Goal: Entertainment & Leisure: Browse casually

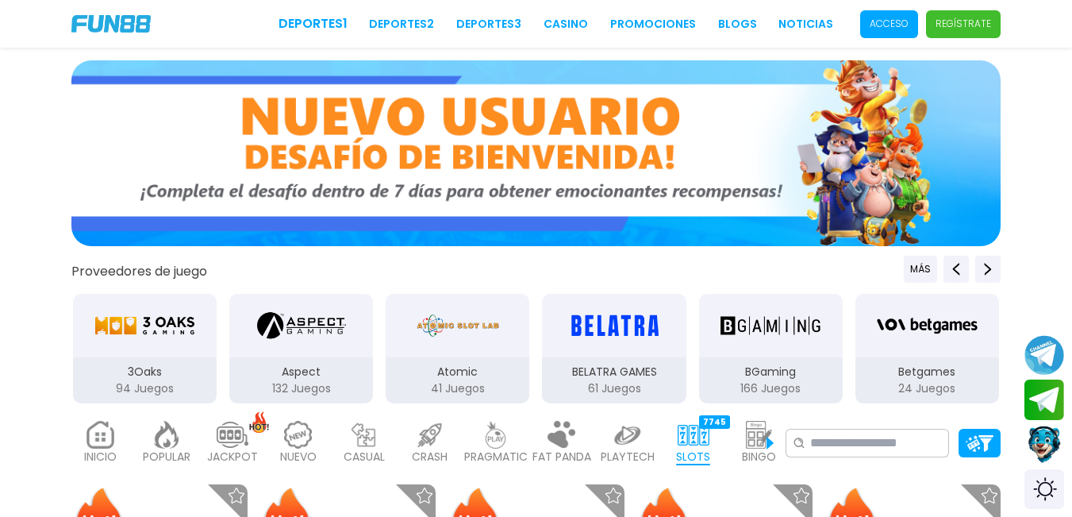
click at [883, 20] on span "Acceso" at bounding box center [889, 24] width 58 height 28
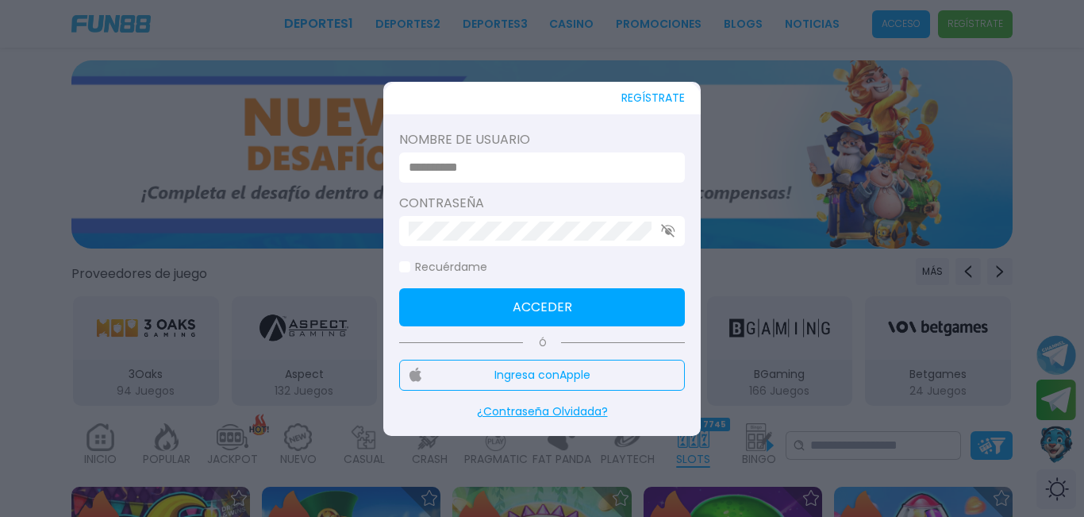
click at [486, 175] on input at bounding box center [537, 167] width 257 height 19
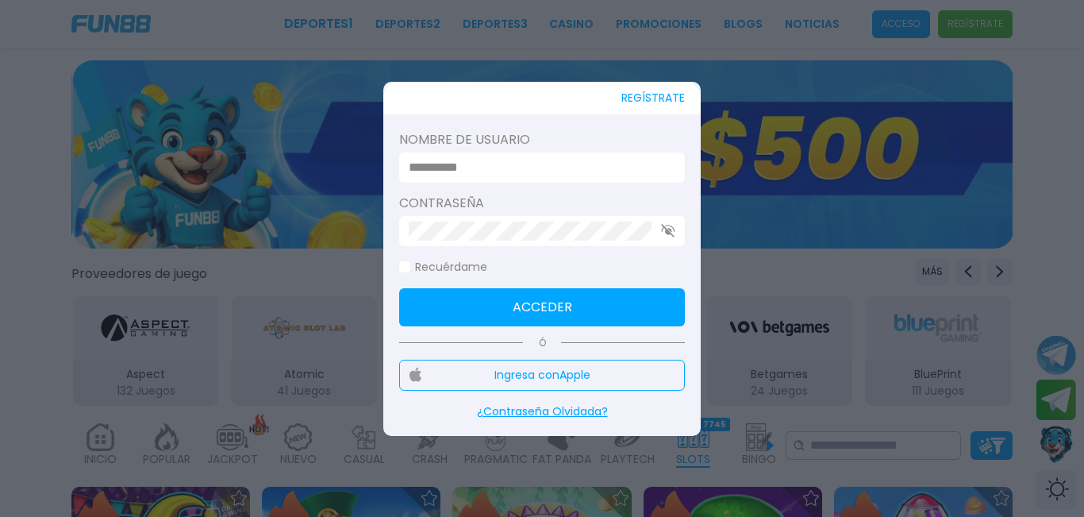
type input "*********"
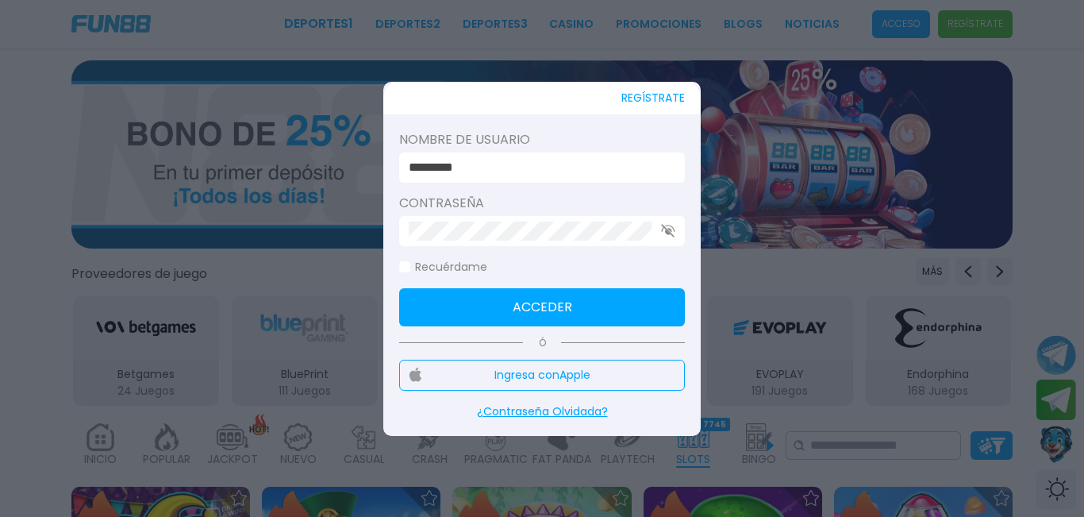
click at [656, 302] on button "Acceder" at bounding box center [542, 307] width 286 height 38
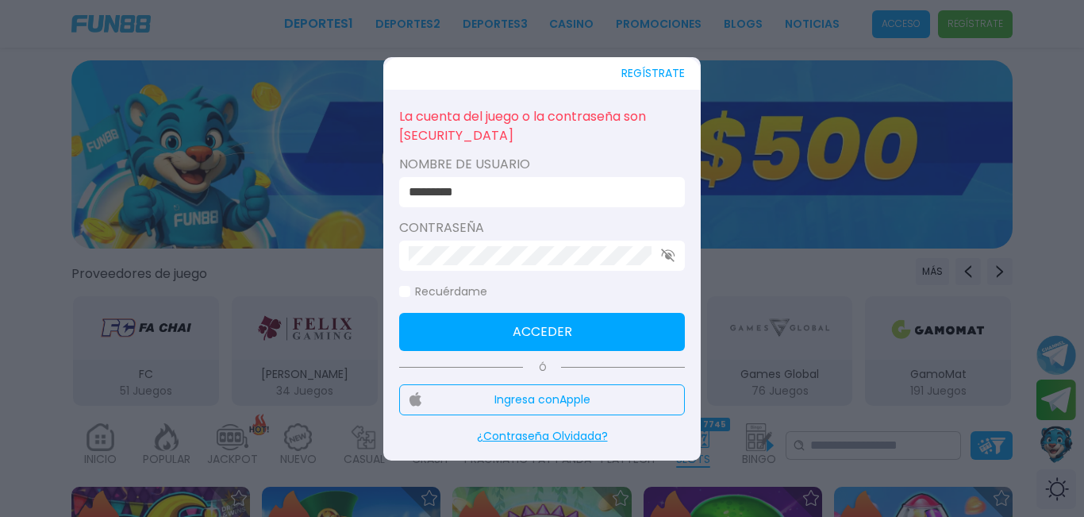
click button "Acceder" at bounding box center [542, 332] width 286 height 38
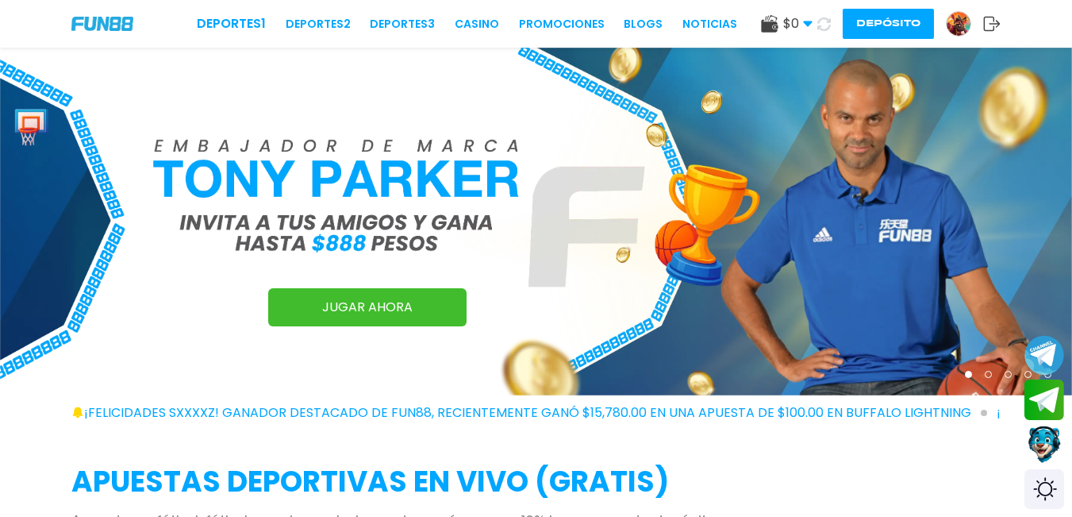
click at [895, 27] on button "Depósito" at bounding box center [888, 24] width 91 height 30
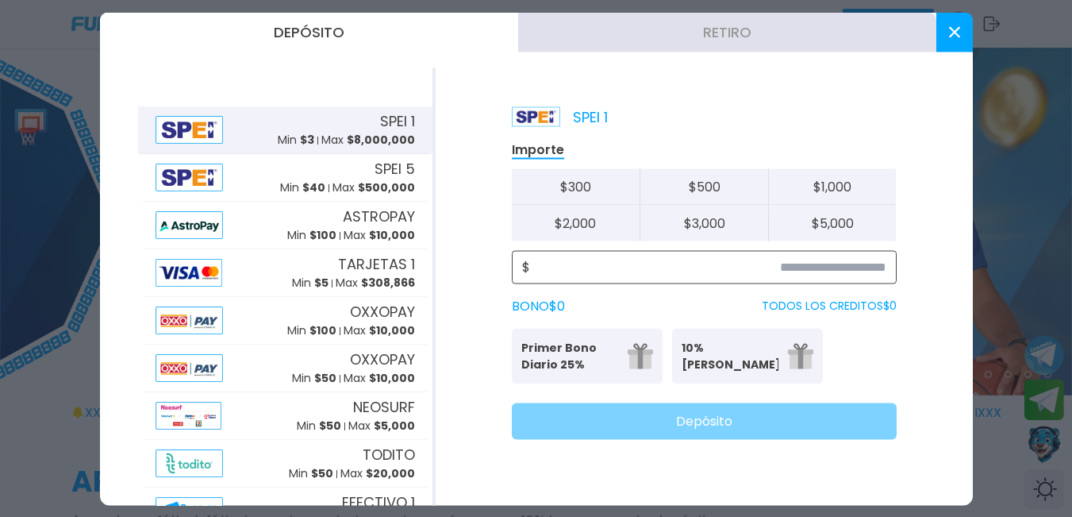
drag, startPoint x: 819, startPoint y: 265, endPoint x: 829, endPoint y: 275, distance: 14.6
click at [821, 265] on input at bounding box center [708, 266] width 356 height 19
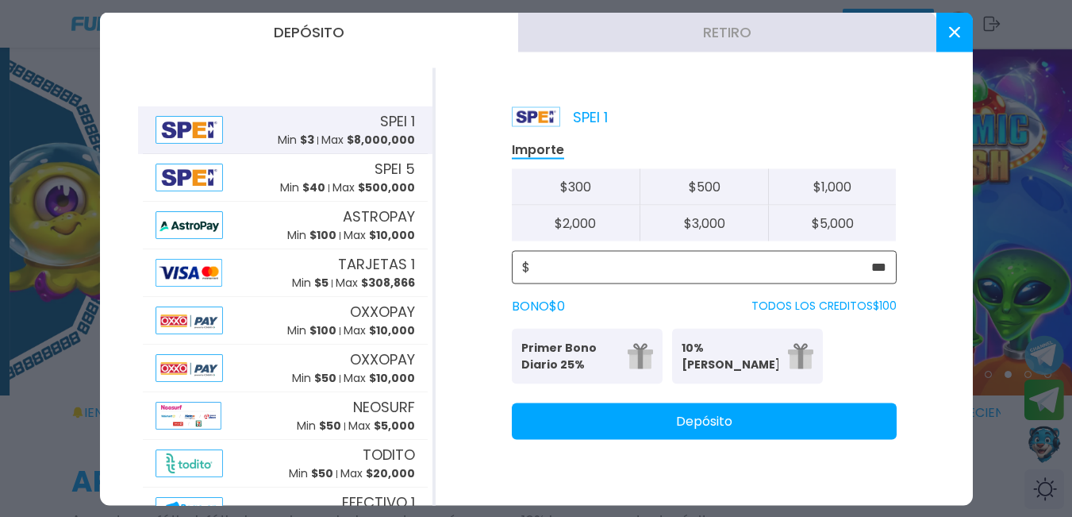
type input "***"
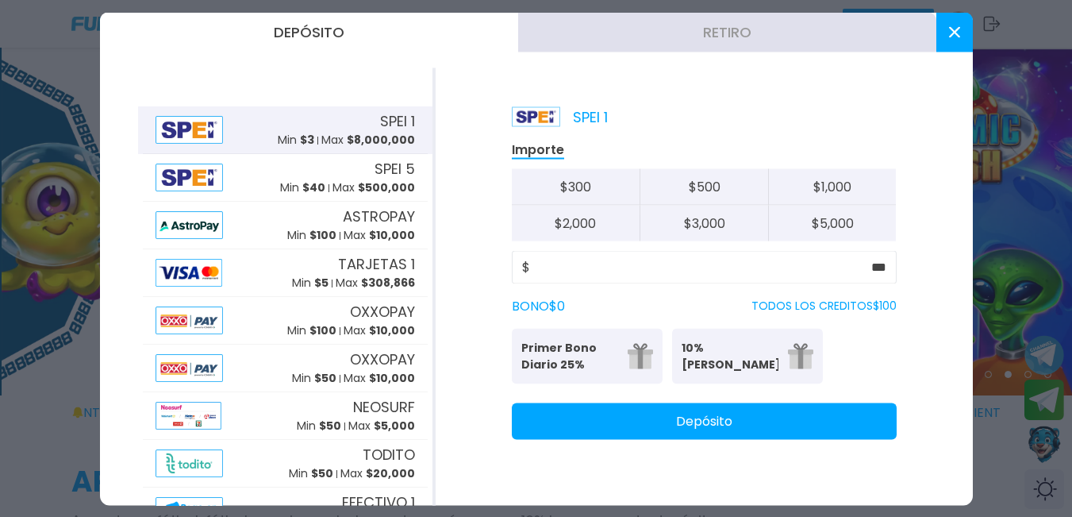
click at [738, 426] on button "Depósito" at bounding box center [704, 420] width 385 height 37
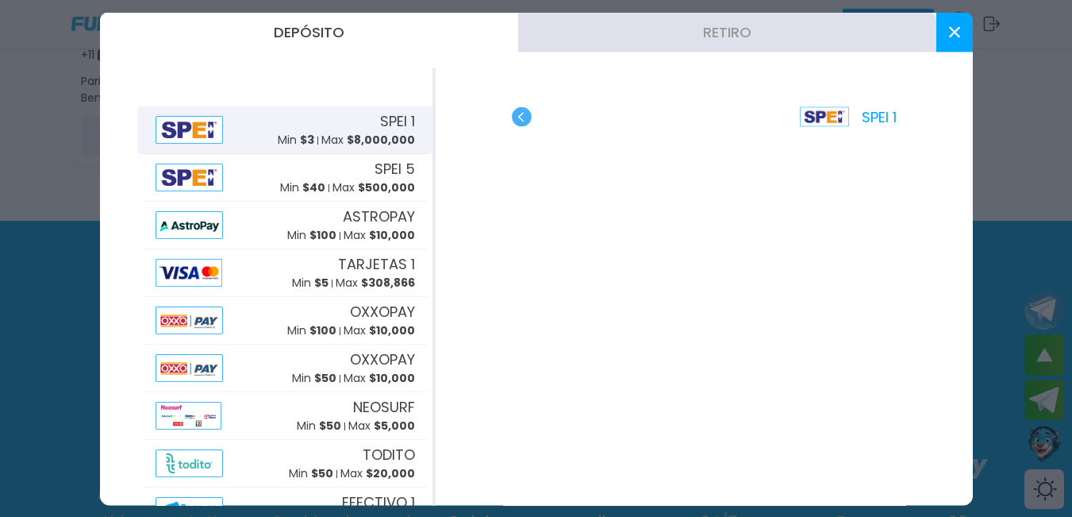
scroll to position [635, 0]
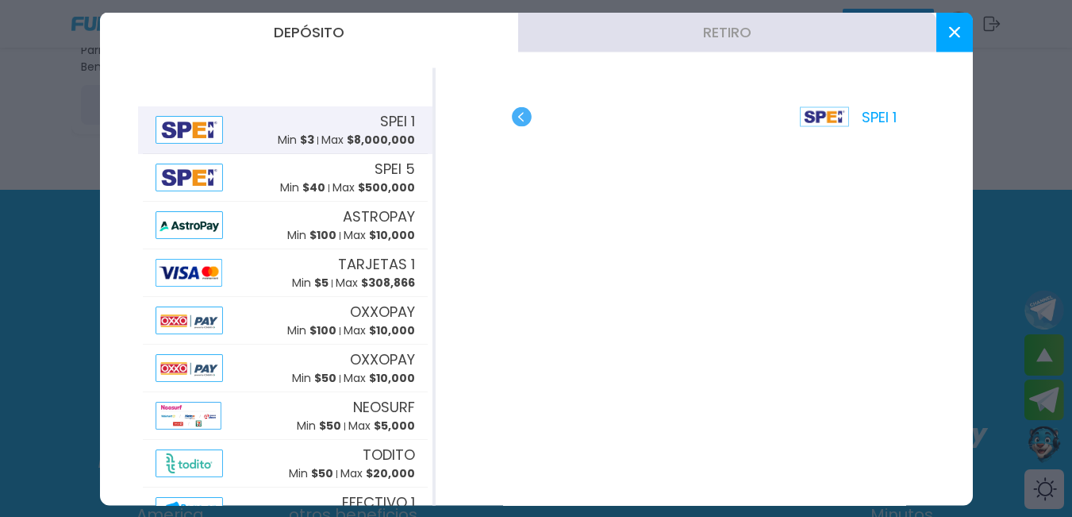
click at [954, 30] on icon at bounding box center [954, 31] width 11 height 11
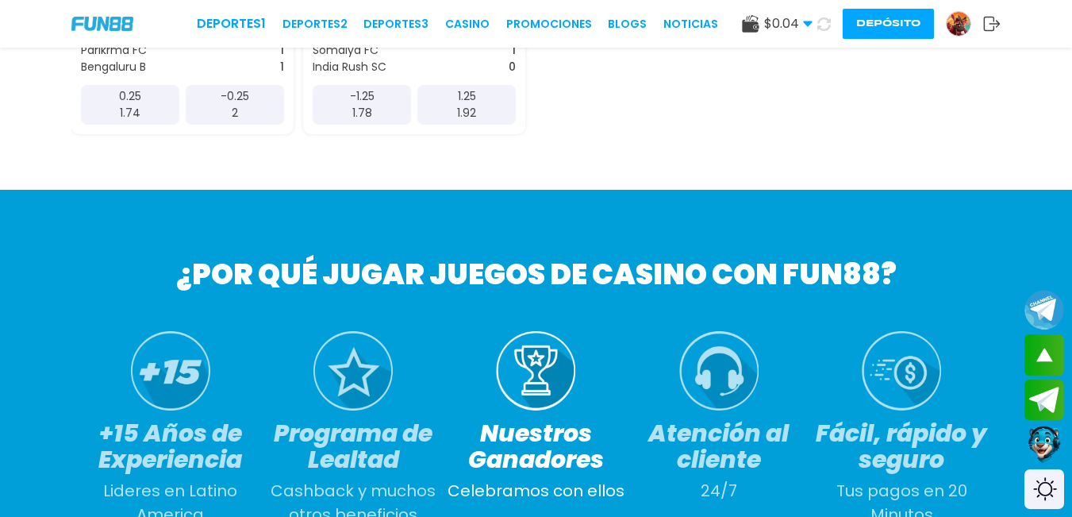
click at [821, 25] on icon at bounding box center [824, 24] width 14 height 14
click at [461, 18] on link "CASINO" at bounding box center [461, 24] width 44 height 17
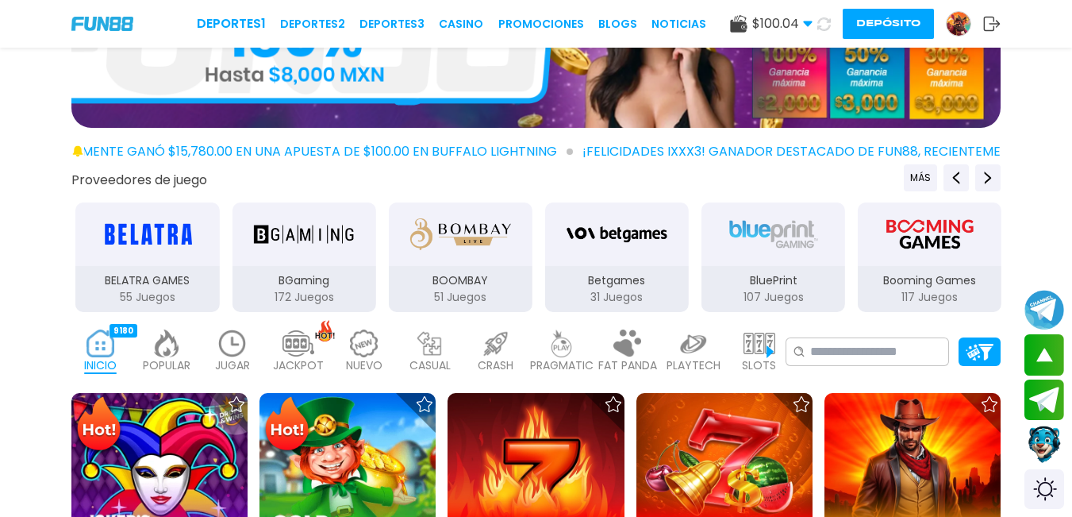
scroll to position [79, 0]
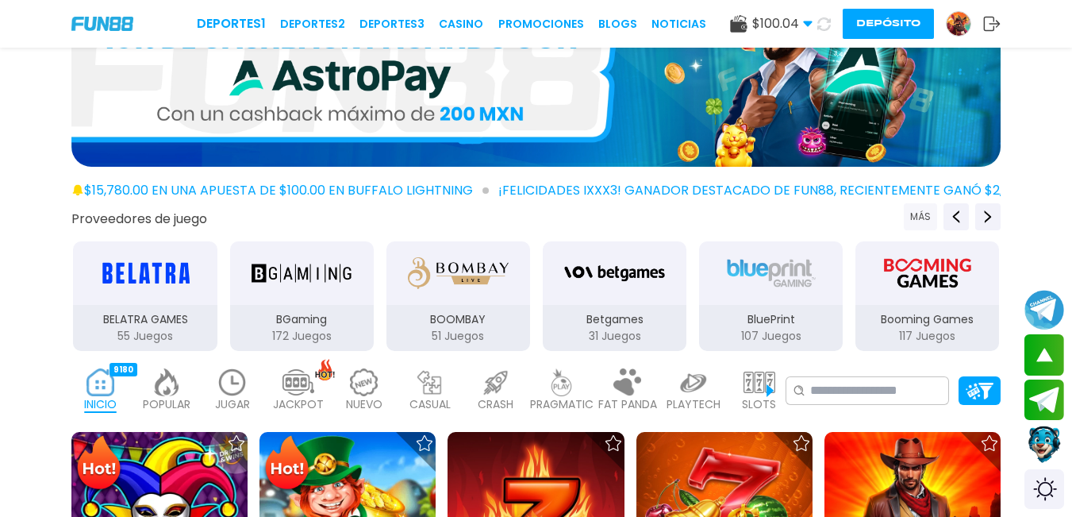
click at [921, 217] on button "MÁS" at bounding box center [920, 216] width 33 height 27
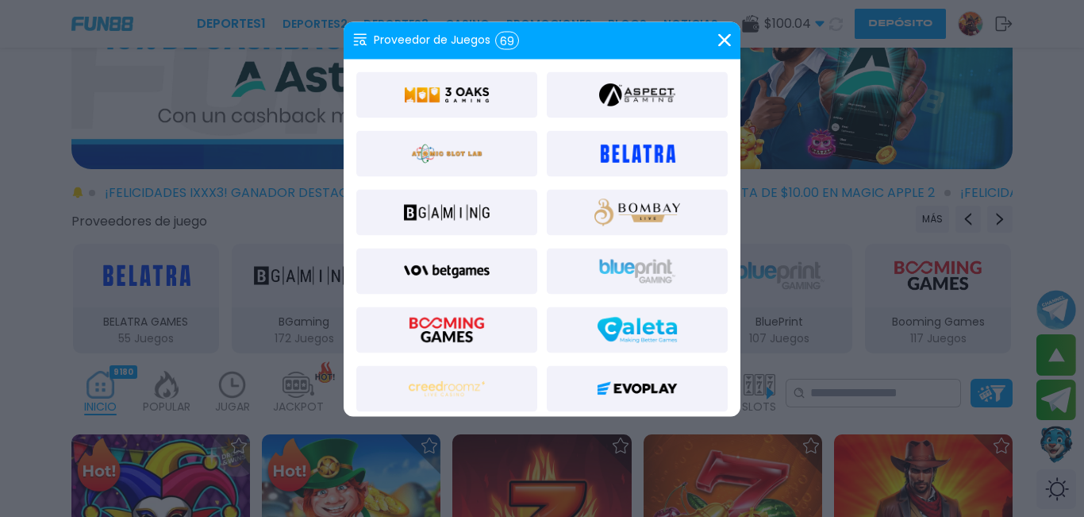
click at [498, 94] on div at bounding box center [446, 94] width 181 height 46
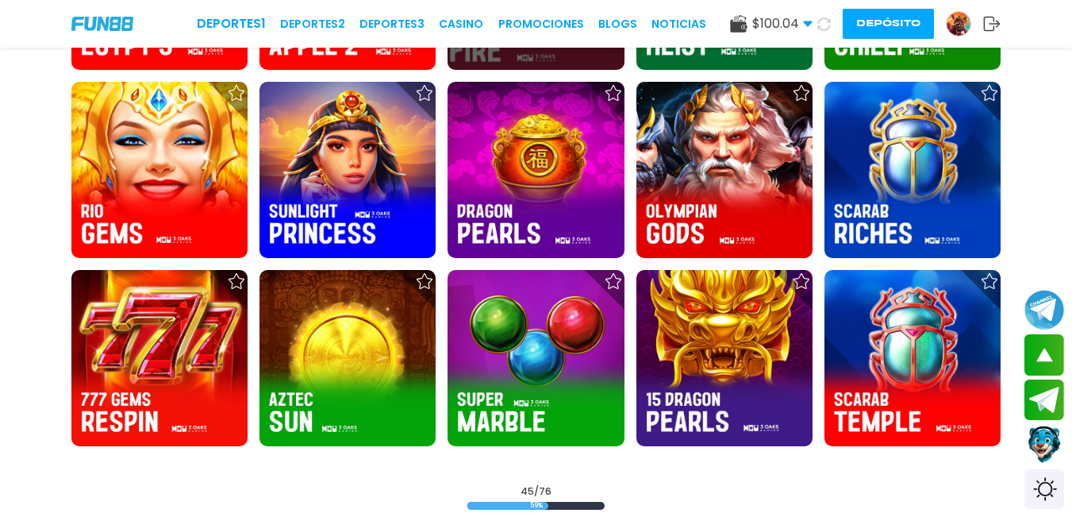
scroll to position [1825, 0]
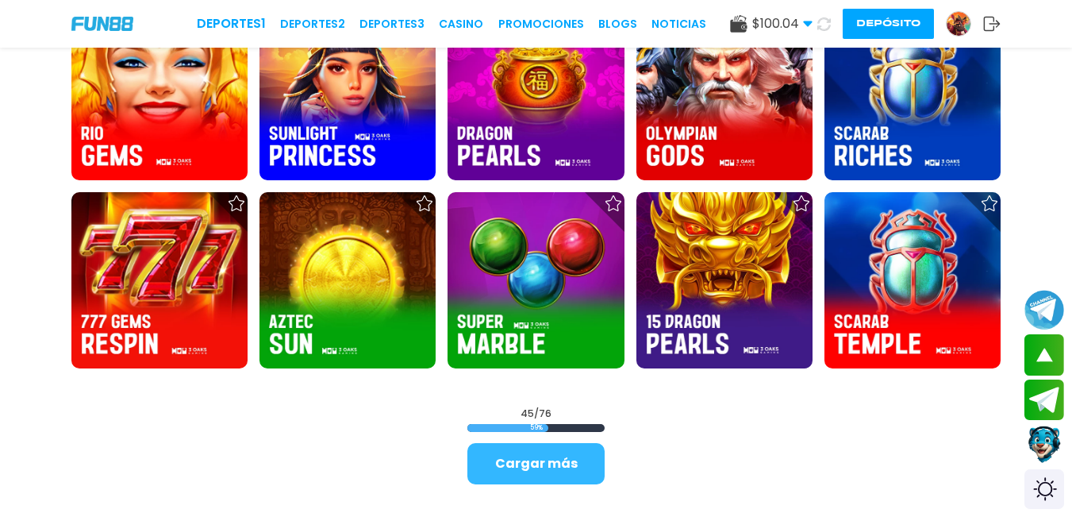
click at [524, 460] on button "Cargar más" at bounding box center [535, 463] width 137 height 41
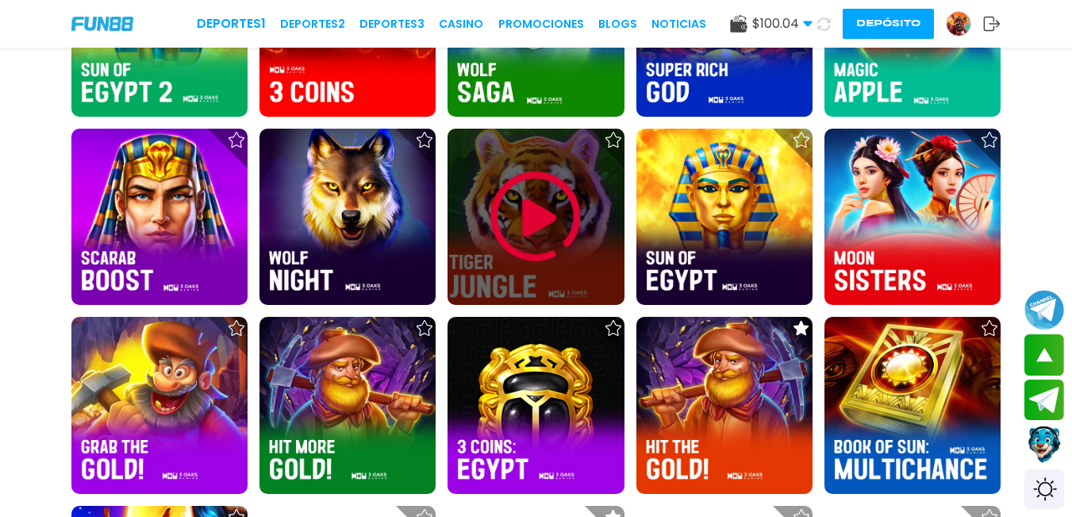
scroll to position [2302, 0]
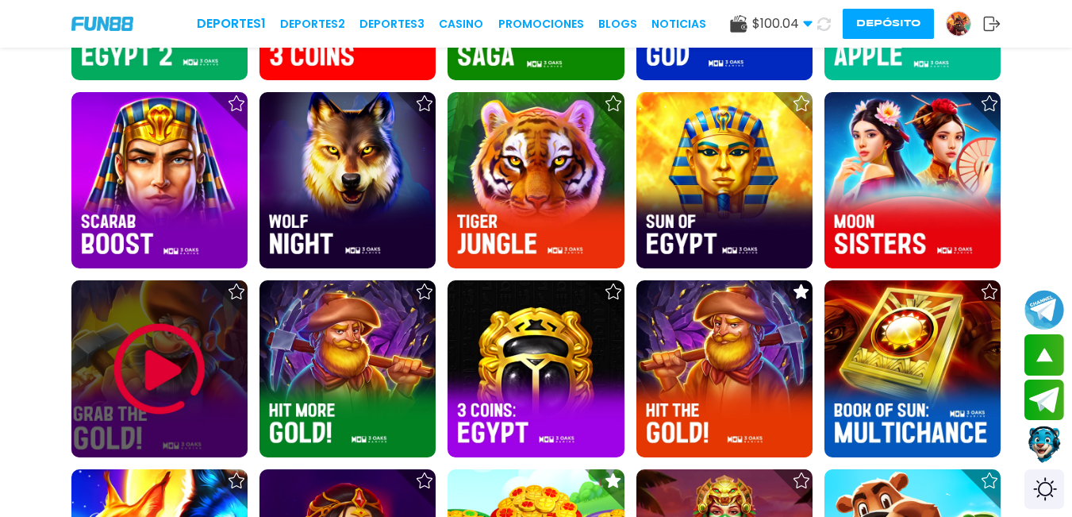
click at [181, 365] on img at bounding box center [159, 368] width 95 height 95
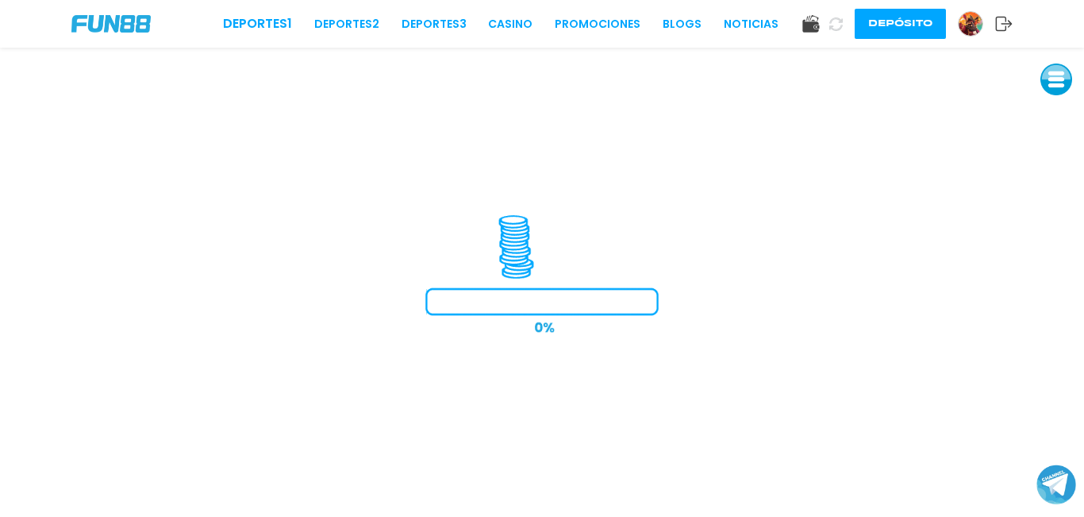
click at [1056, 88] on button at bounding box center [1056, 79] width 32 height 32
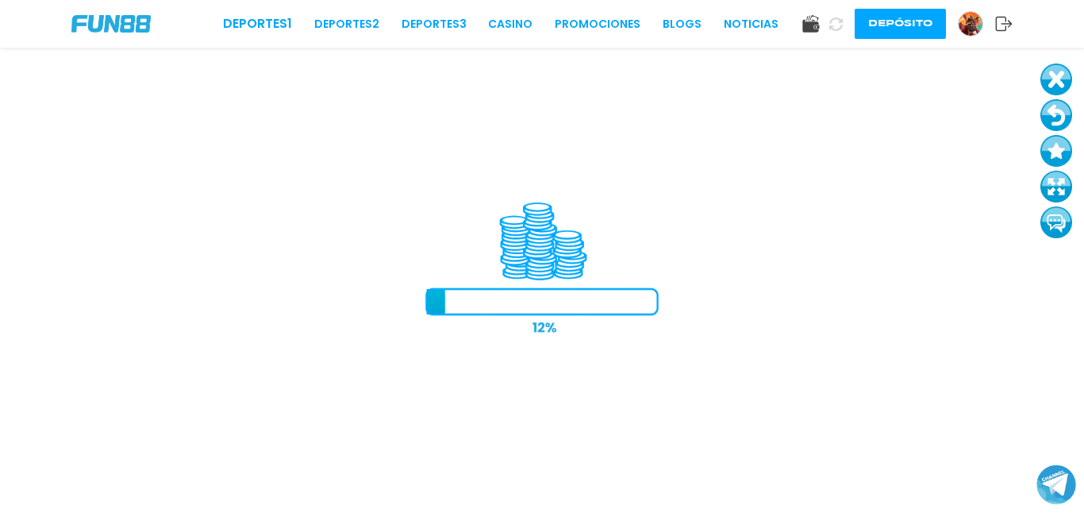
click at [1059, 194] on button at bounding box center [1056, 187] width 32 height 32
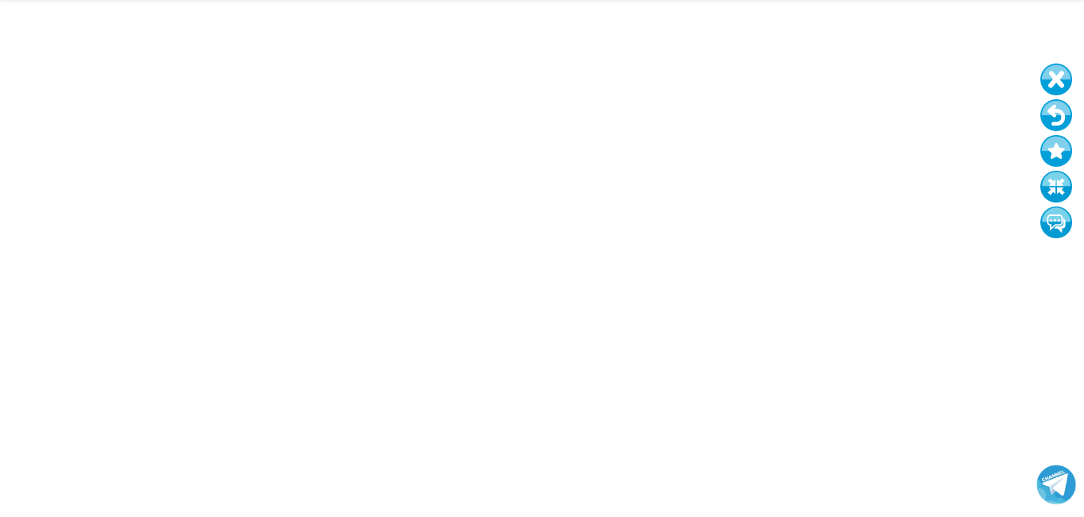
click at [1040, 171] on button at bounding box center [1056, 187] width 32 height 32
click at [1069, 118] on button at bounding box center [1056, 115] width 32 height 32
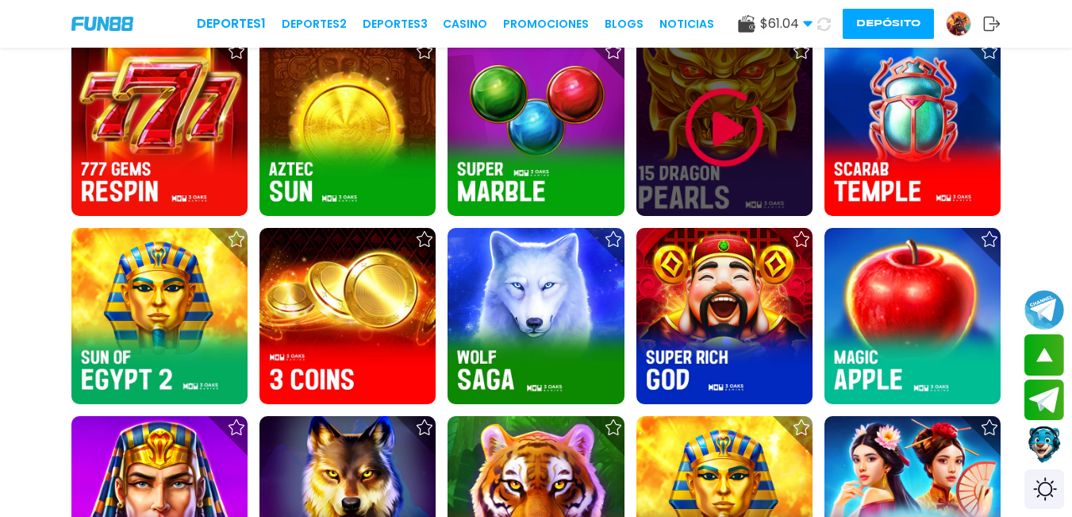
scroll to position [1984, 0]
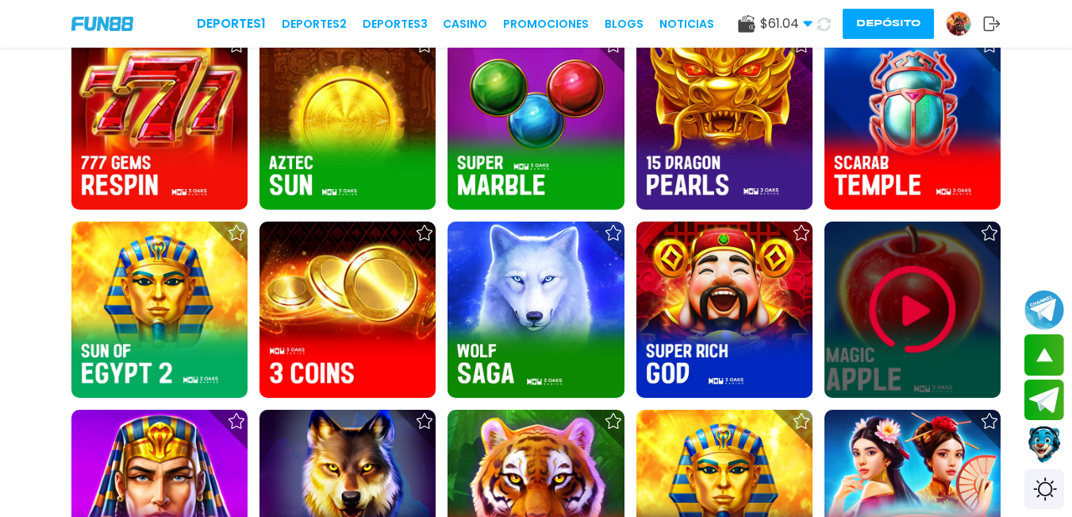
click at [879, 305] on img at bounding box center [912, 309] width 95 height 95
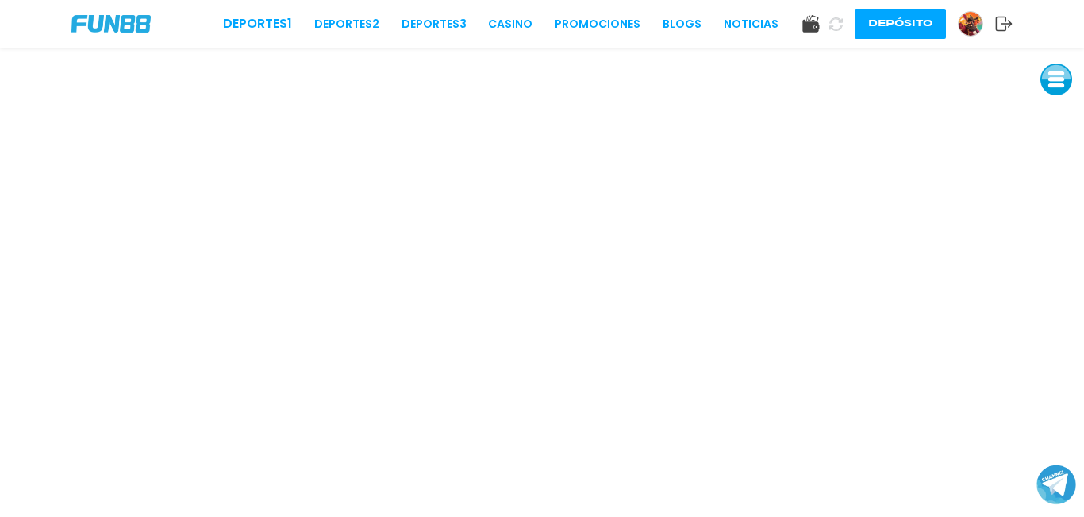
click at [1054, 75] on button at bounding box center [1056, 79] width 32 height 32
click at [1052, 181] on button at bounding box center [1056, 187] width 32 height 32
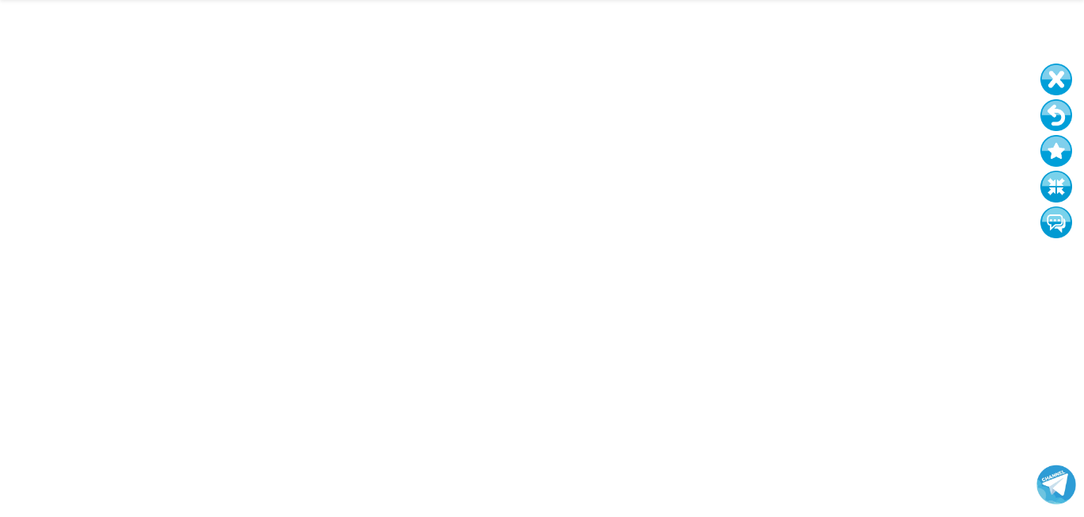
click at [1058, 117] on button at bounding box center [1056, 115] width 32 height 32
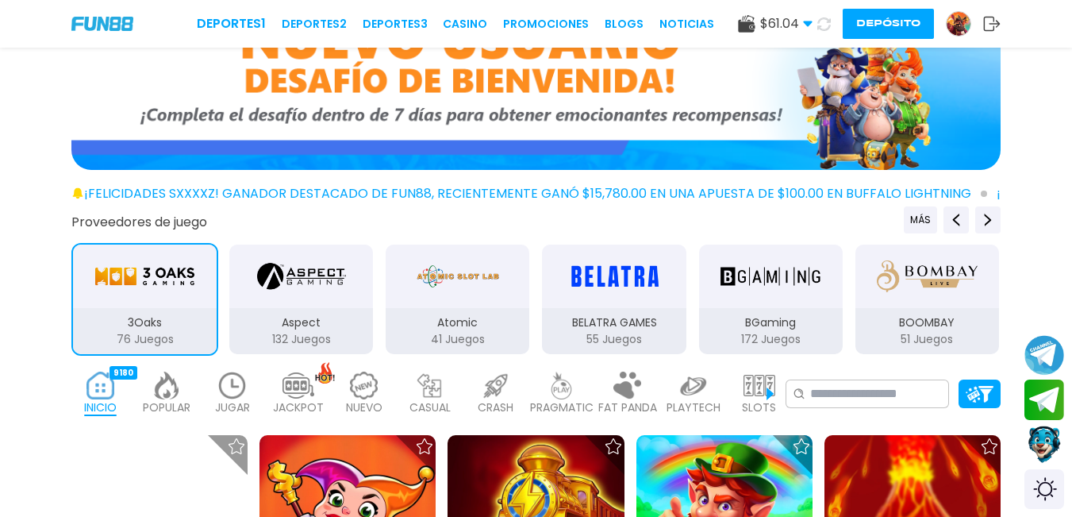
scroll to position [238, 0]
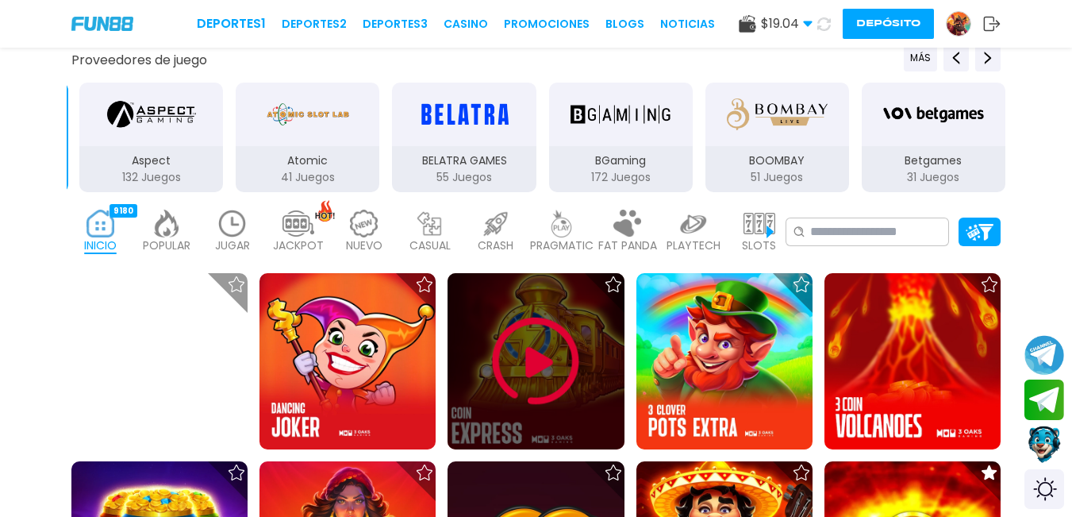
click at [538, 383] on img at bounding box center [535, 360] width 95 height 95
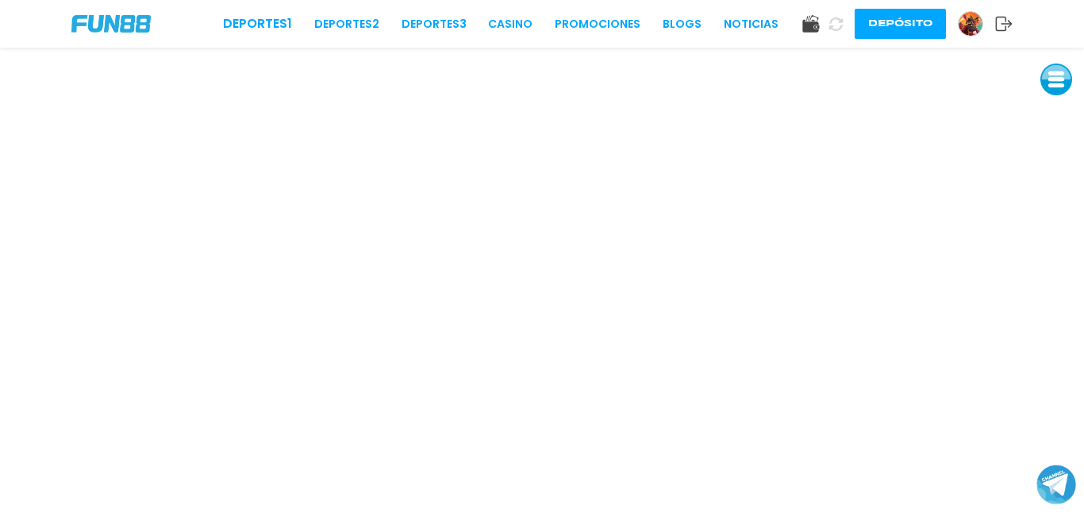
click at [1052, 67] on button at bounding box center [1056, 79] width 32 height 32
click at [1048, 186] on button at bounding box center [1056, 187] width 32 height 32
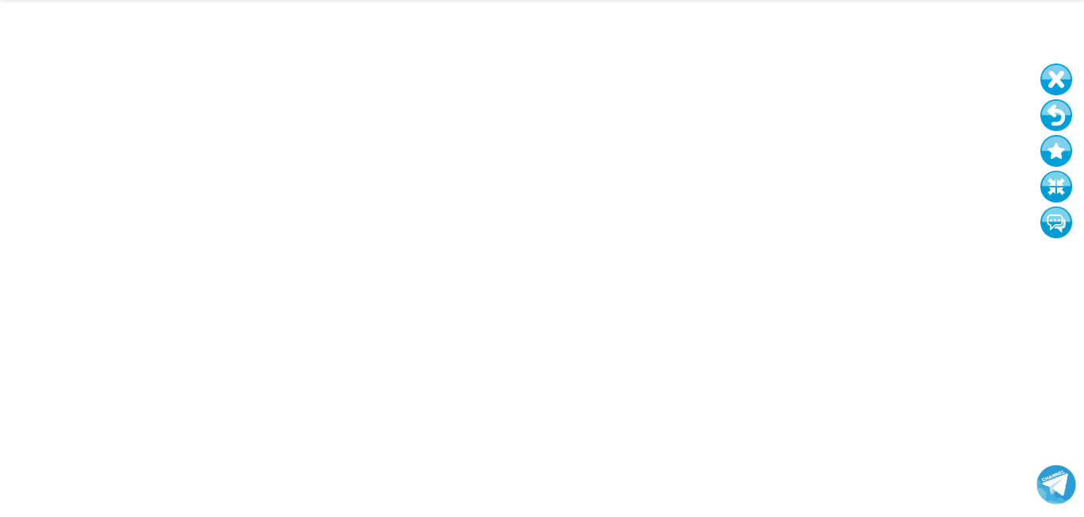
click at [1048, 106] on button at bounding box center [1056, 115] width 32 height 32
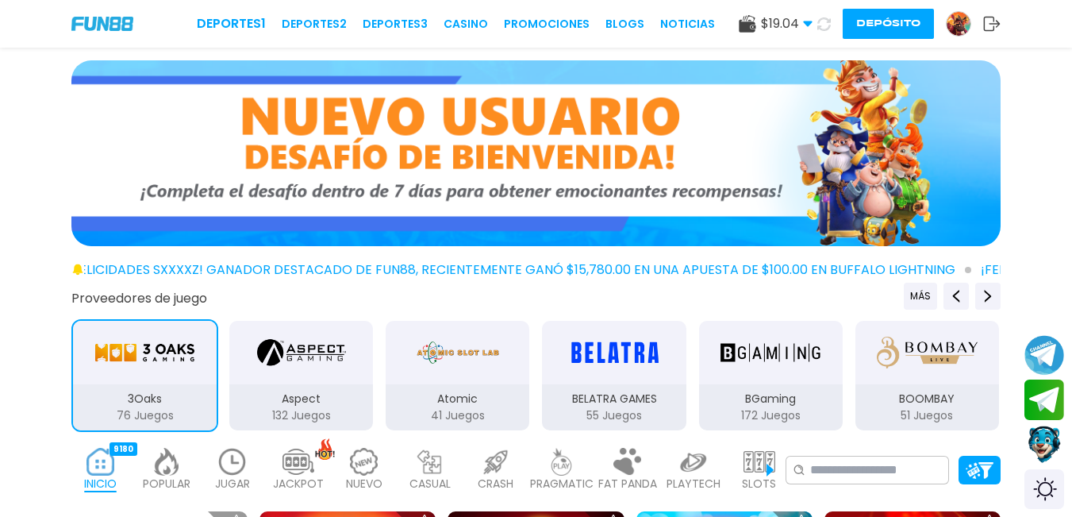
click at [955, 17] on img at bounding box center [959, 24] width 24 height 24
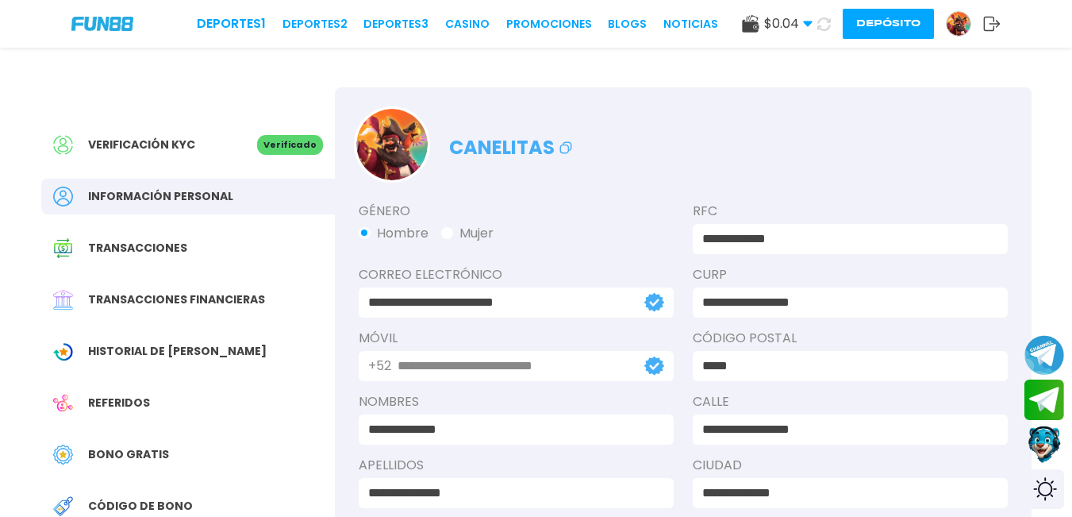
click at [137, 444] on div "Bono Gratis" at bounding box center [188, 454] width 294 height 36
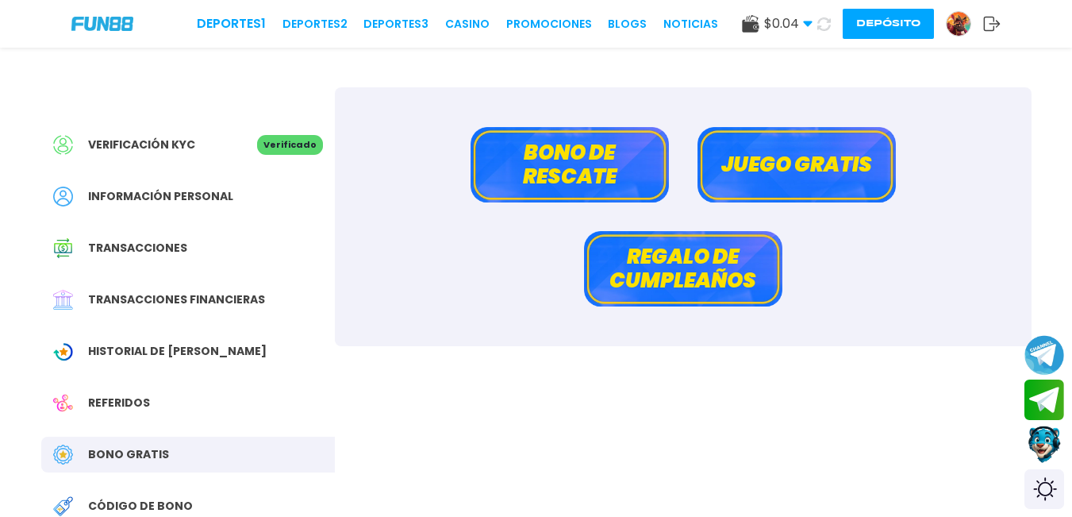
click at [560, 168] on button "Bono de rescate" at bounding box center [570, 164] width 198 height 75
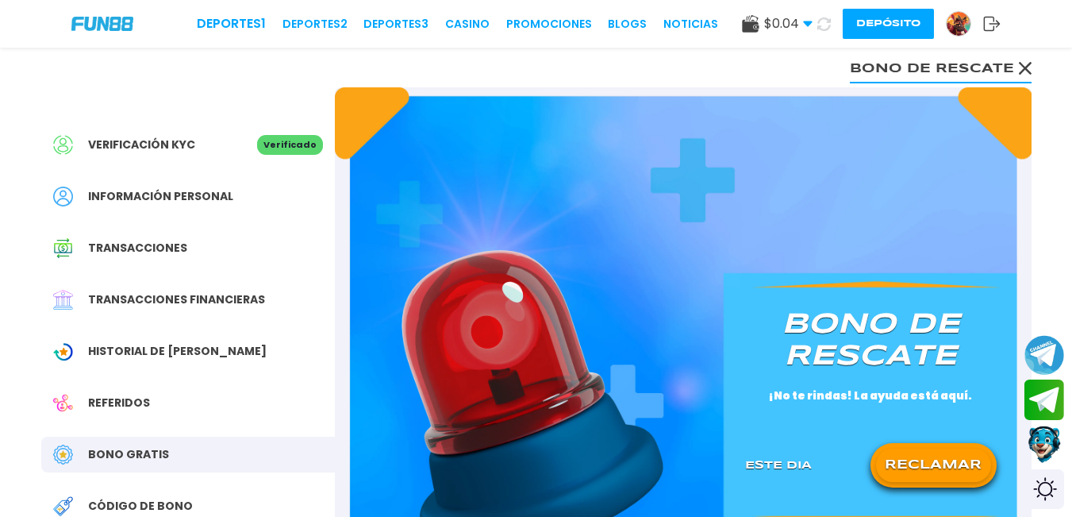
click at [933, 463] on button "RECLAMAR" at bounding box center [933, 464] width 115 height 33
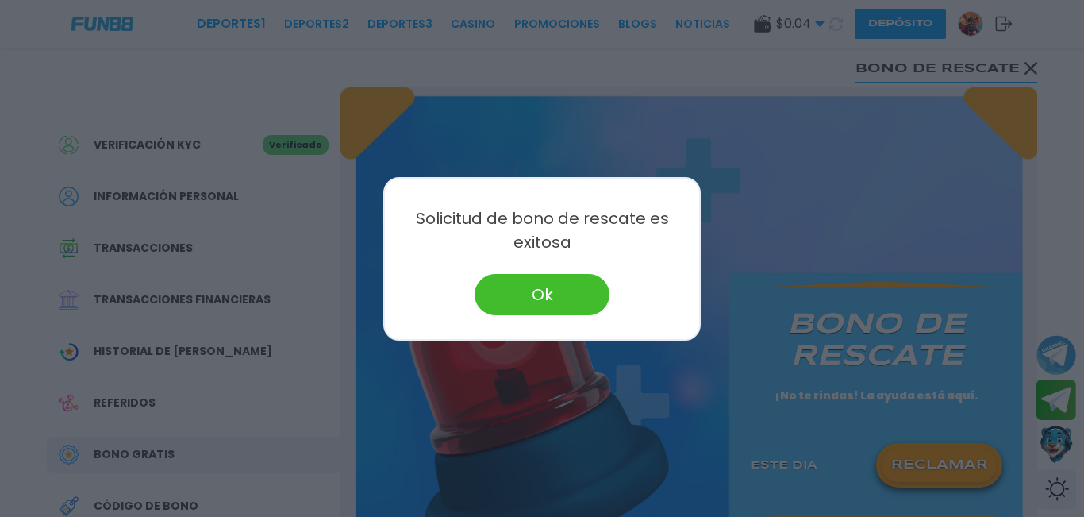
click at [584, 294] on button "Ok" at bounding box center [542, 294] width 135 height 41
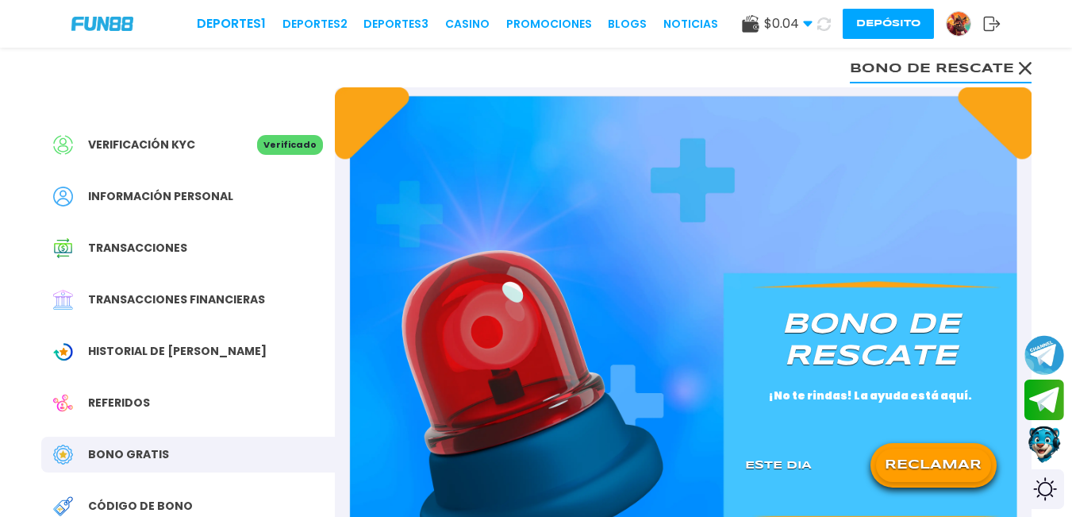
click at [825, 20] on icon at bounding box center [823, 23] width 13 height 13
click at [479, 25] on link "CASINO" at bounding box center [465, 24] width 44 height 17
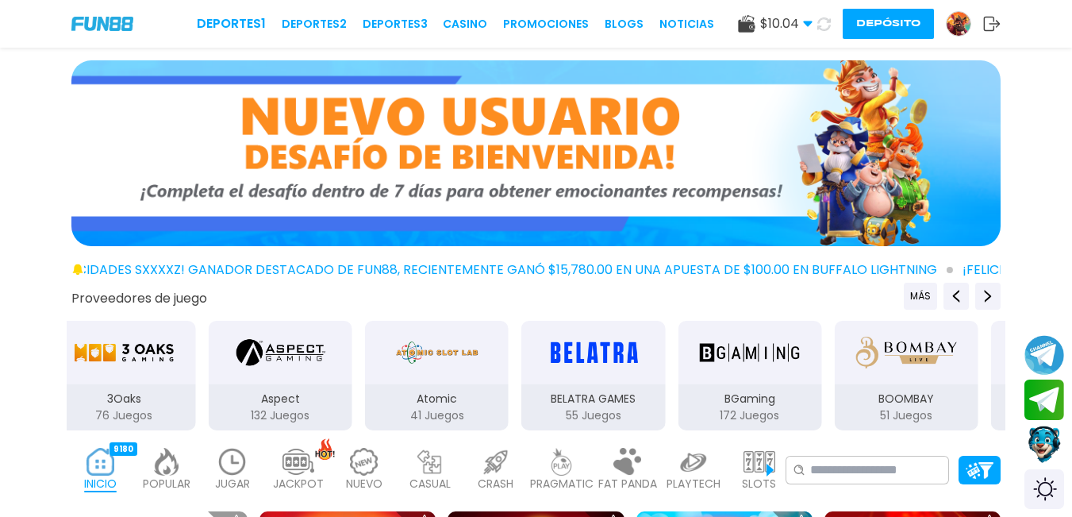
click at [225, 468] on img at bounding box center [233, 462] width 32 height 28
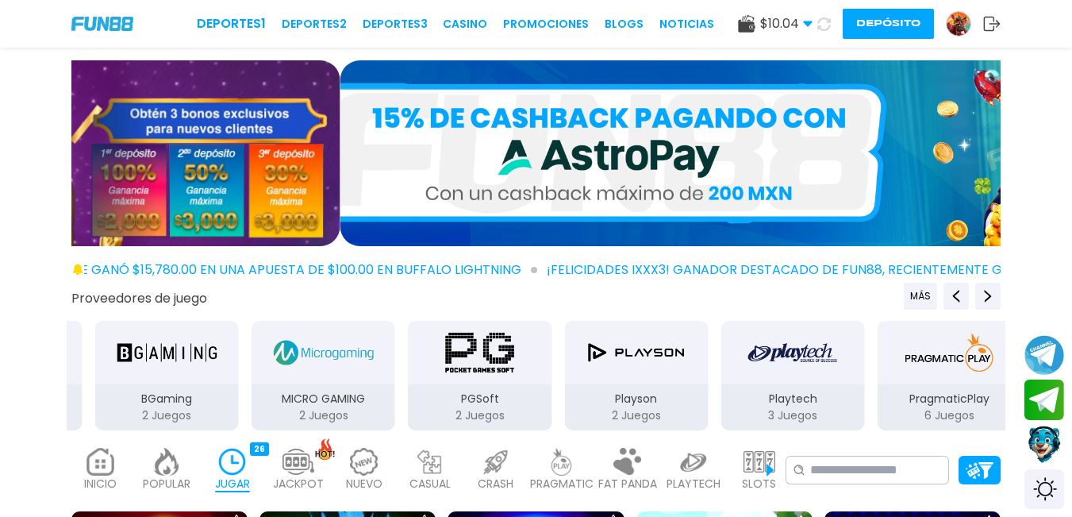
click at [244, 461] on img at bounding box center [233, 462] width 32 height 28
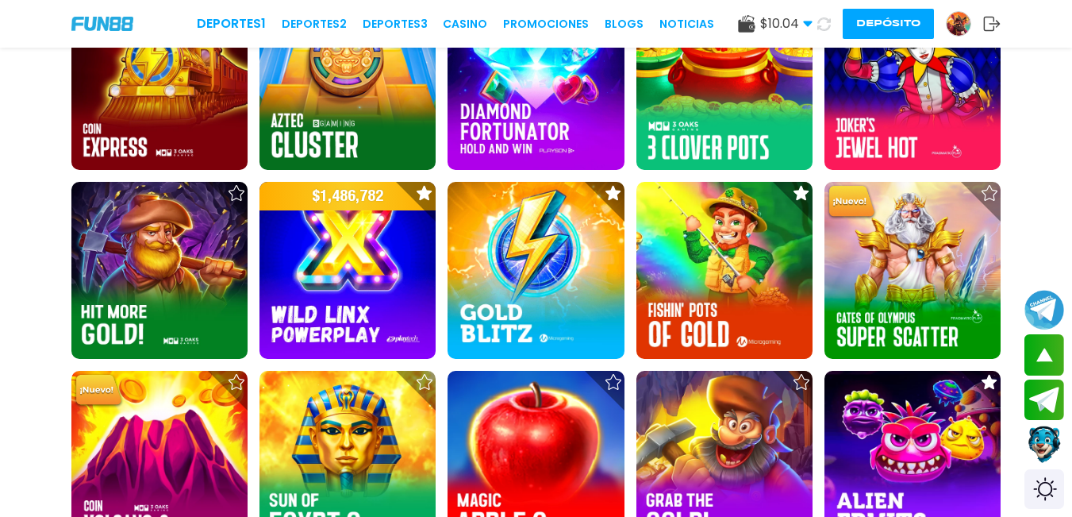
scroll to position [556, 0]
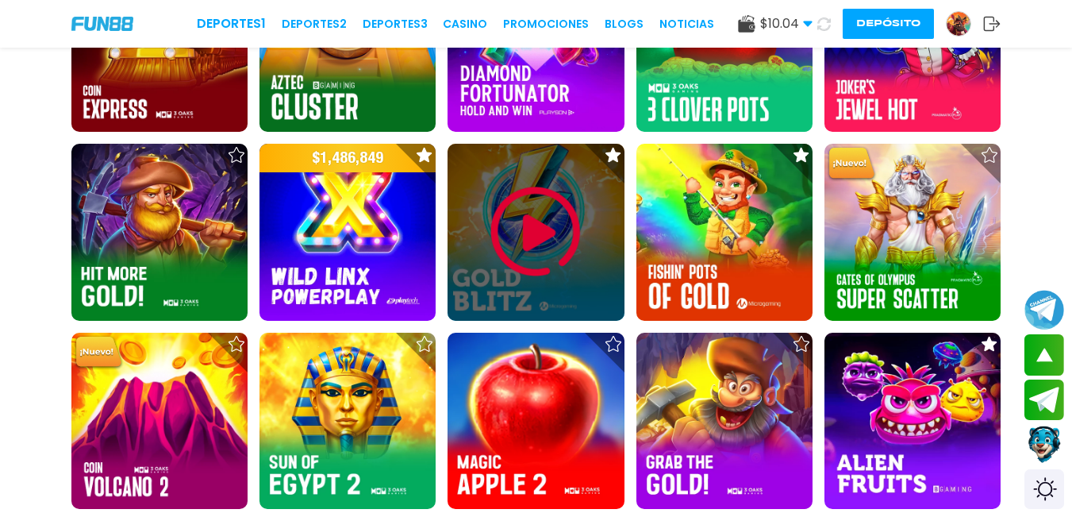
click at [561, 240] on img at bounding box center [535, 231] width 95 height 95
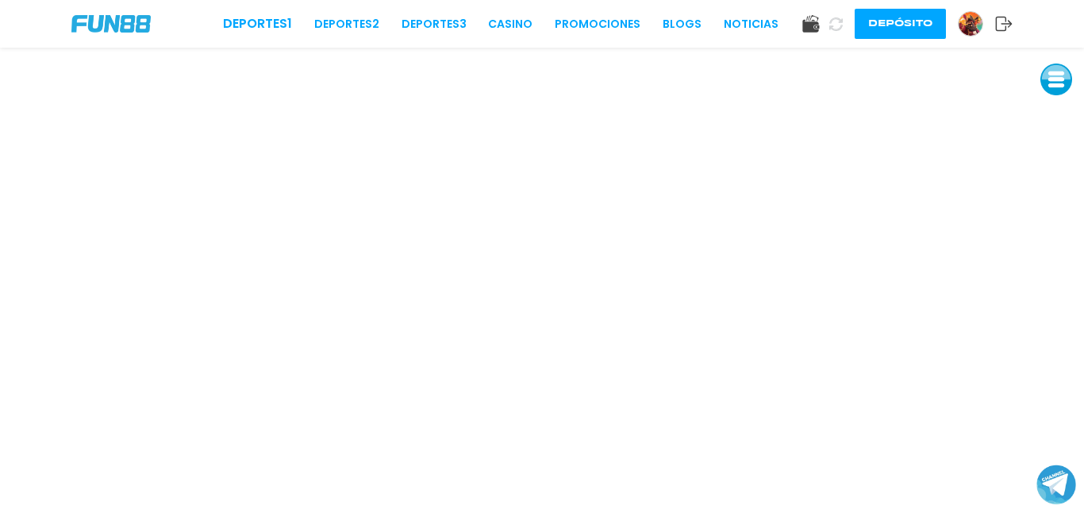
click at [1067, 77] on button at bounding box center [1056, 79] width 32 height 32
click at [1051, 183] on button at bounding box center [1056, 187] width 32 height 32
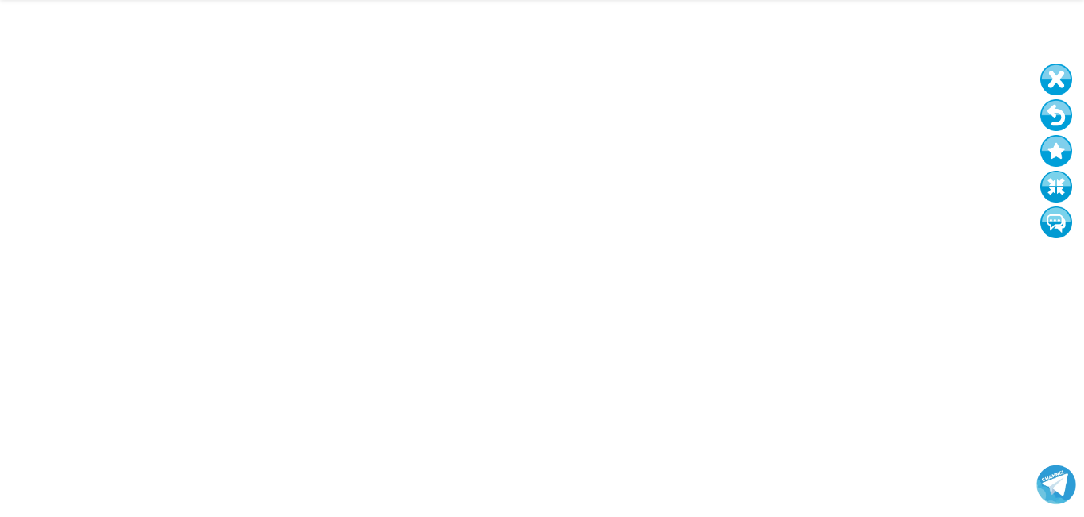
click at [1057, 110] on button at bounding box center [1056, 115] width 32 height 32
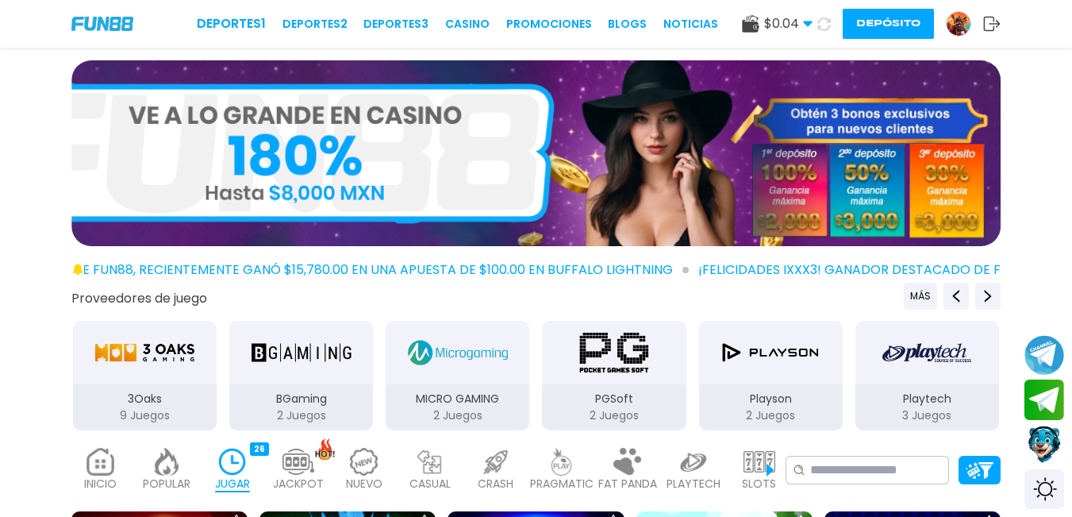
click at [996, 28] on icon at bounding box center [991, 24] width 17 height 16
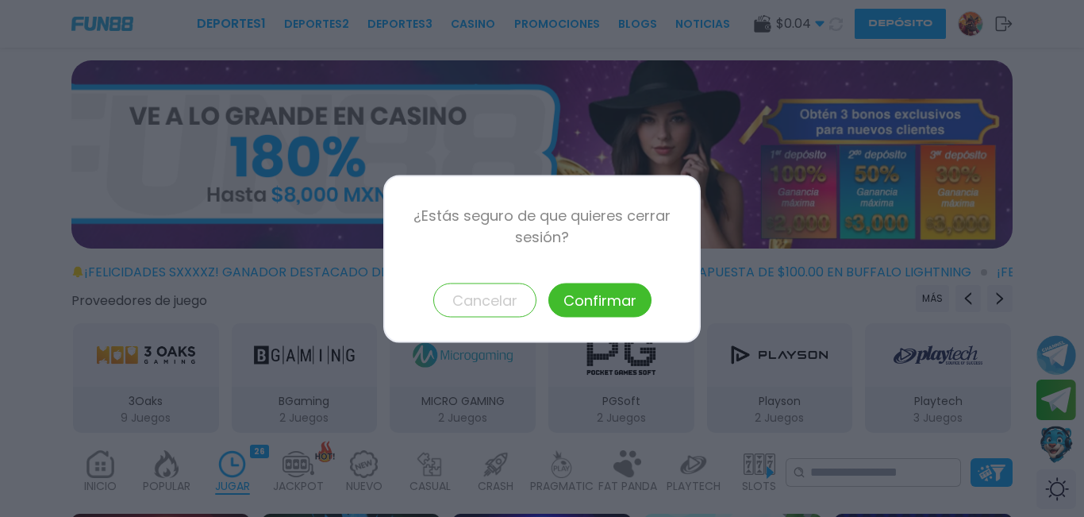
click at [613, 290] on button "Confirmar" at bounding box center [599, 300] width 103 height 34
